Goal: Transaction & Acquisition: Book appointment/travel/reservation

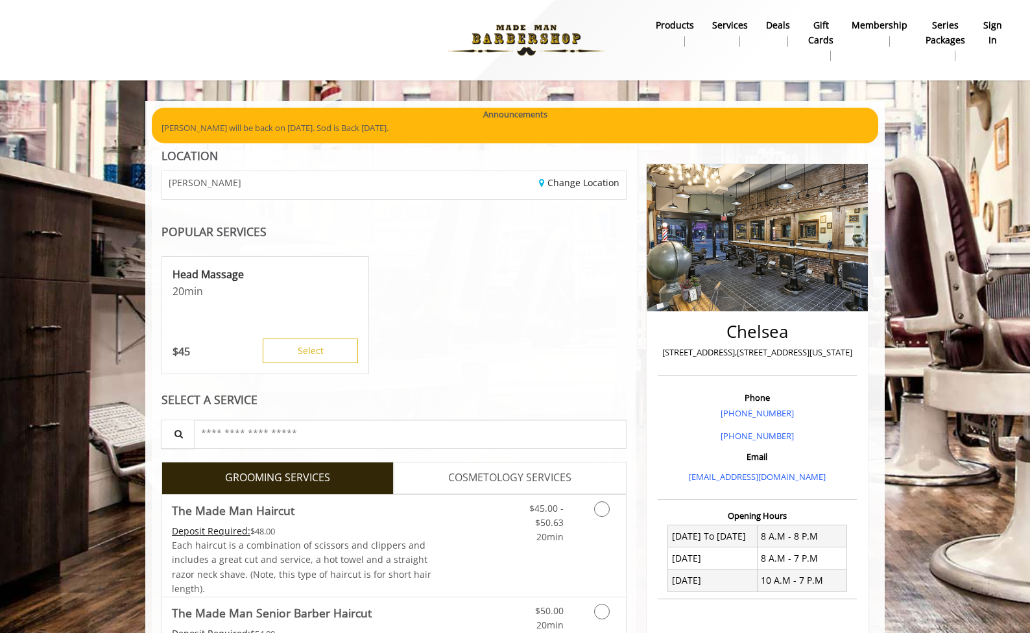
click at [992, 29] on b "sign in" at bounding box center [992, 32] width 19 height 29
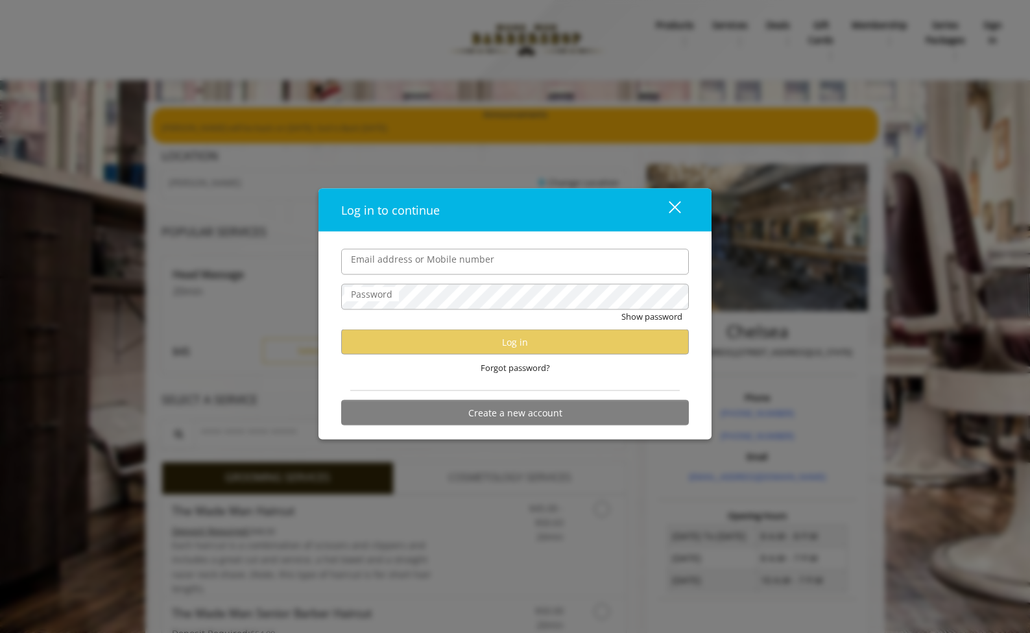
type input "**********"
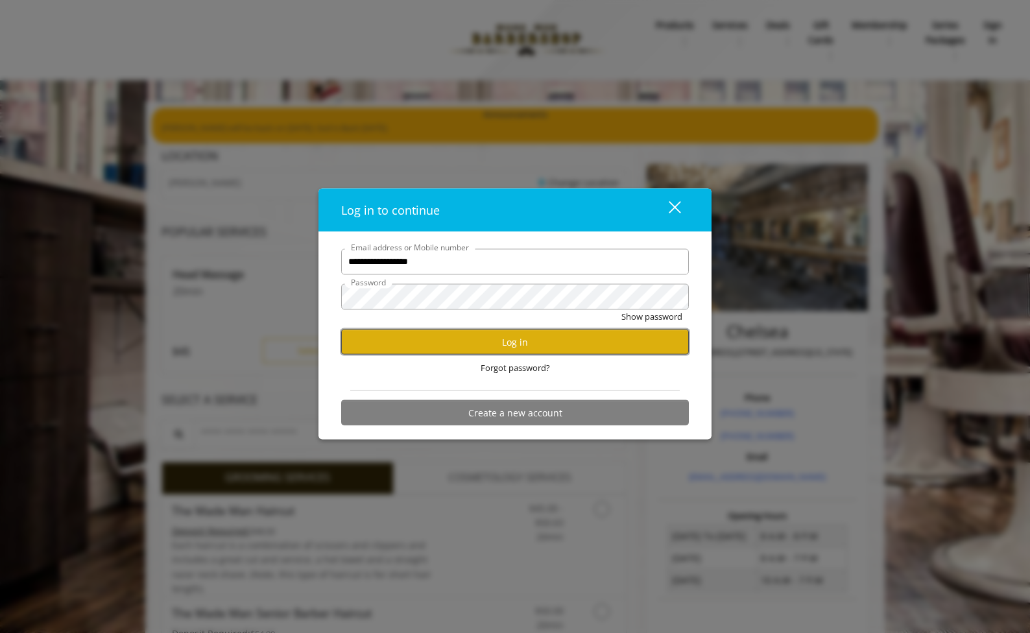
click at [513, 338] on button "Log in" at bounding box center [515, 342] width 348 height 25
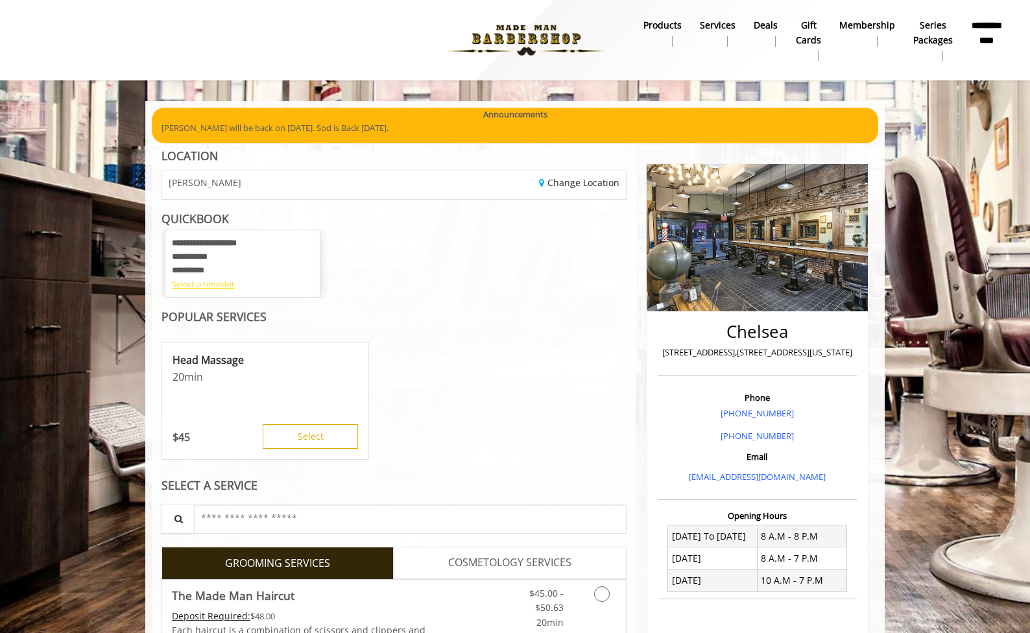
click at [219, 285] on div "Select a timeslot" at bounding box center [242, 285] width 141 height 14
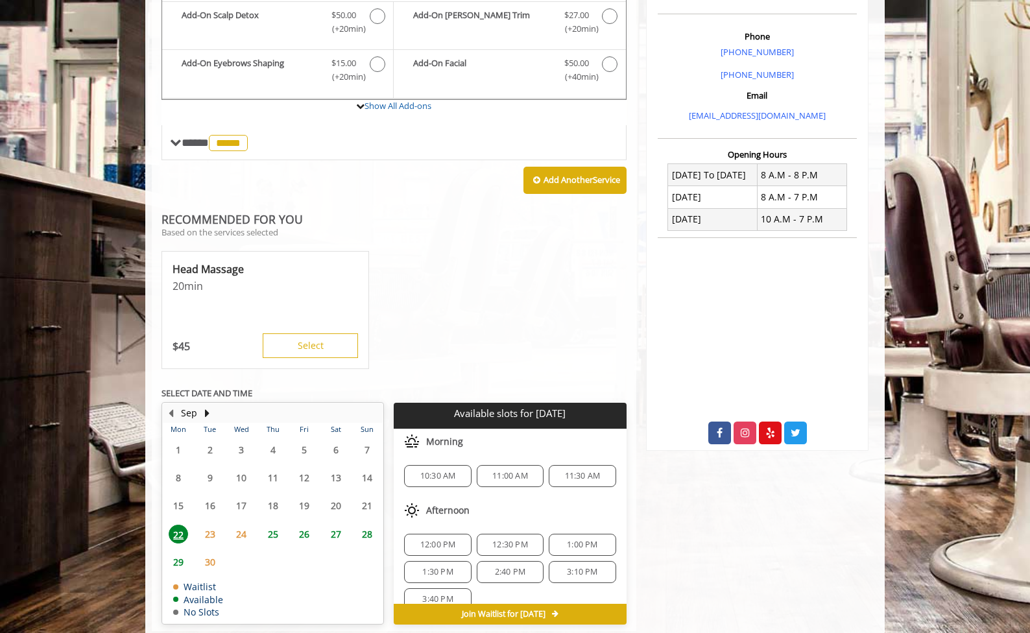
scroll to position [362, 0]
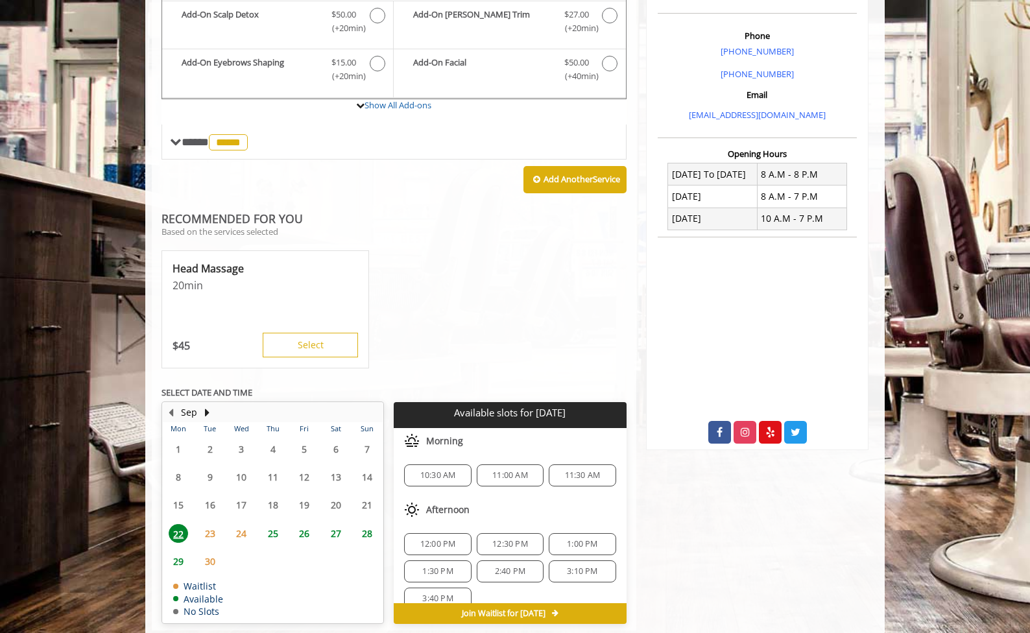
click at [435, 475] on span "10:30 AM" at bounding box center [438, 475] width 36 height 10
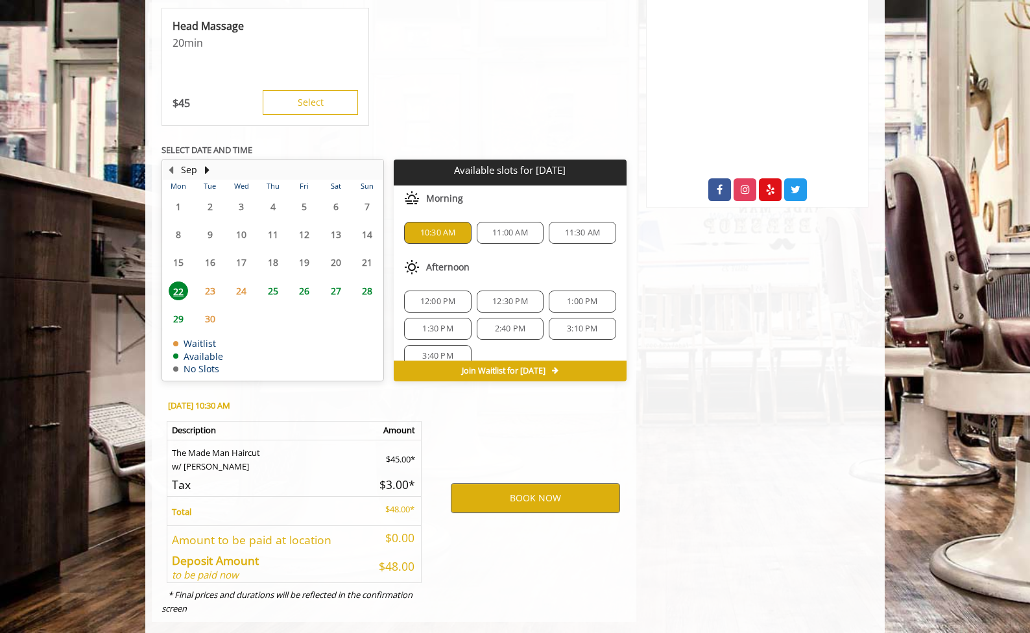
scroll to position [625, 0]
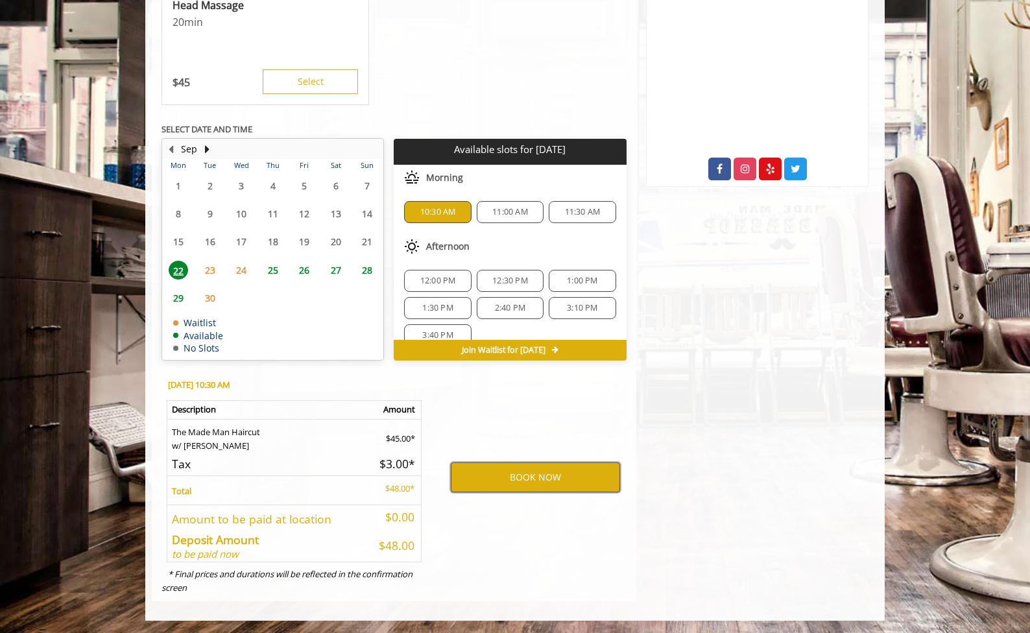
click at [542, 478] on button "BOOK NOW" at bounding box center [535, 477] width 169 height 30
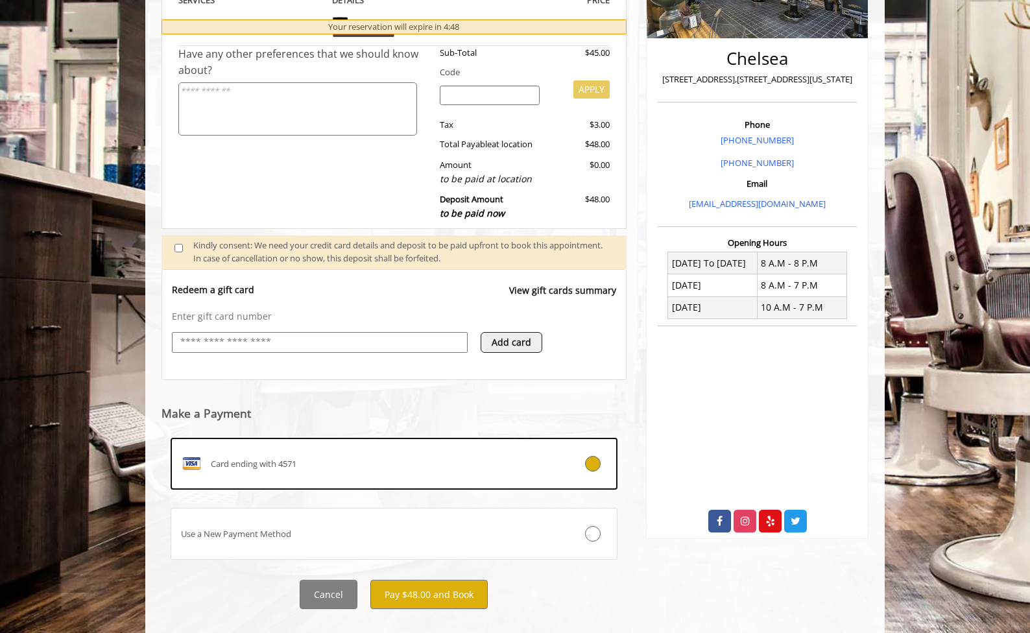
scroll to position [289, 0]
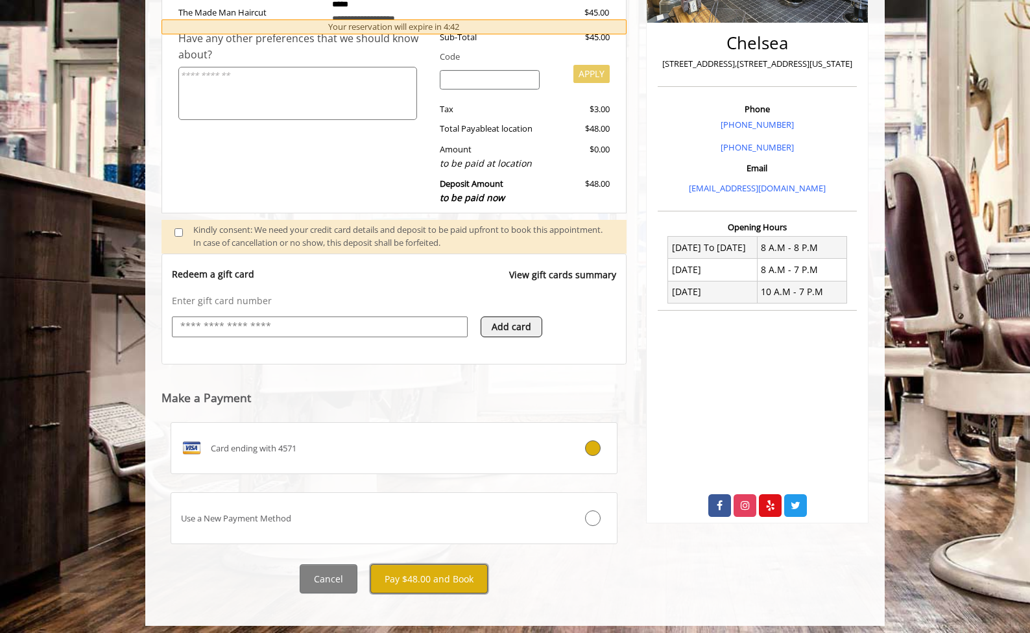
click at [413, 580] on button "Pay $48.00 and Book" at bounding box center [428, 578] width 117 height 29
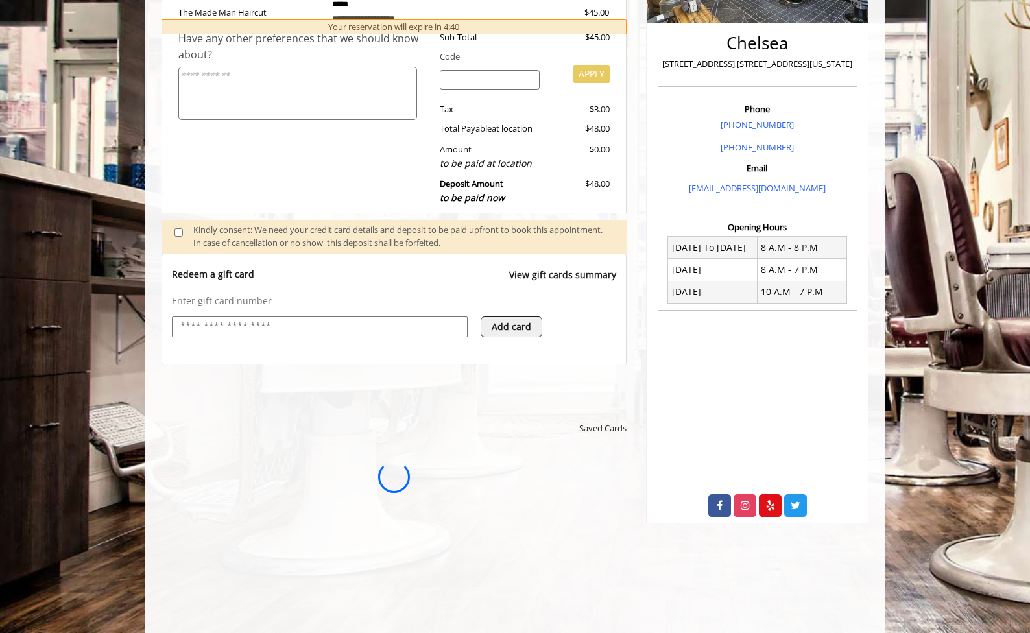
scroll to position [0, 0]
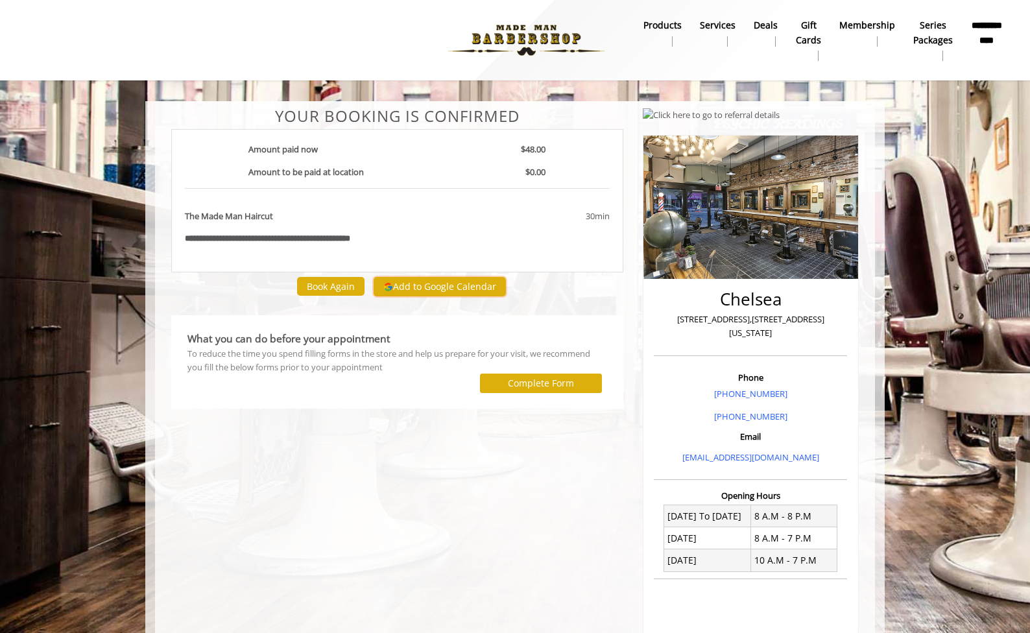
click at [424, 289] on button "Add to Google Calendar" at bounding box center [440, 286] width 132 height 19
click at [527, 383] on label "Complete Form" at bounding box center [541, 383] width 66 height 10
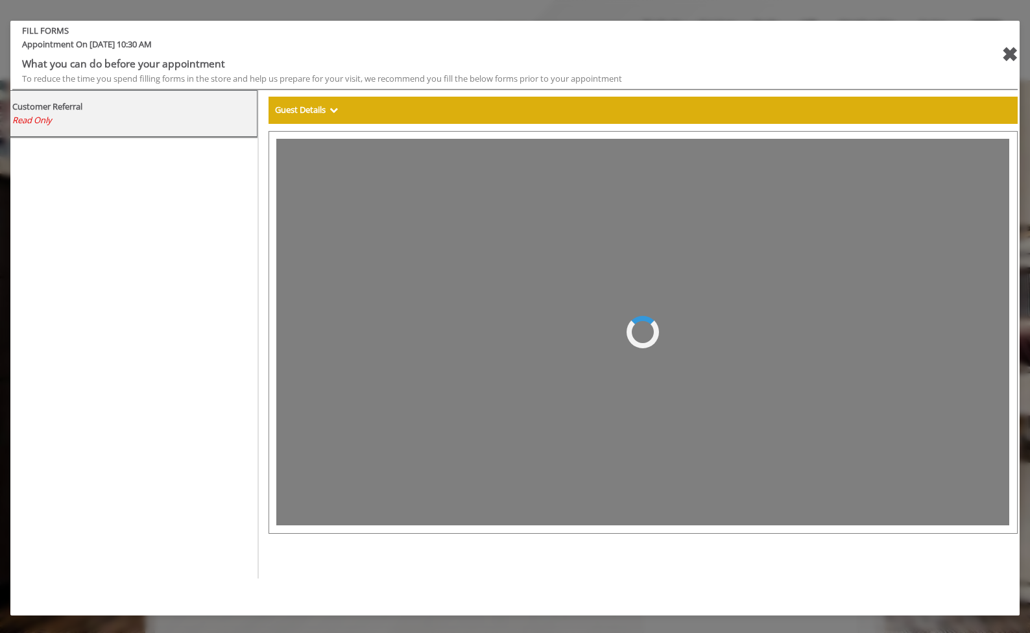
select select "***"
